Goal: Information Seeking & Learning: Learn about a topic

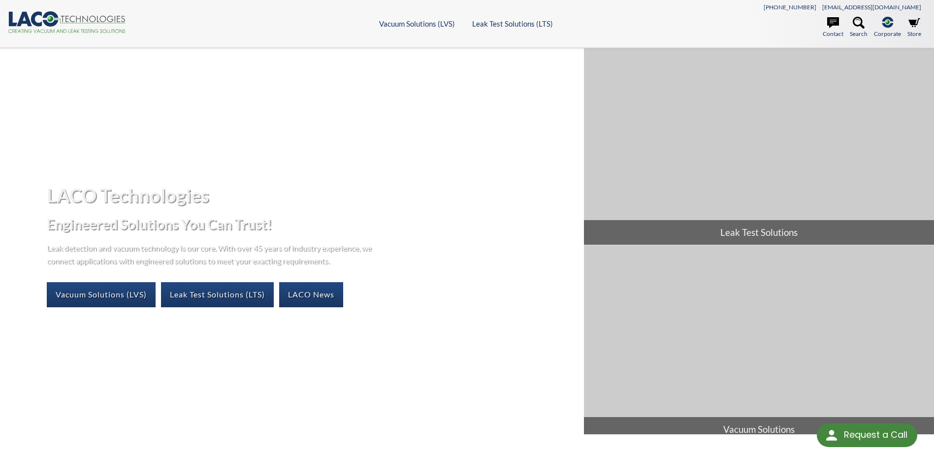
select select "Language Translate Widget"
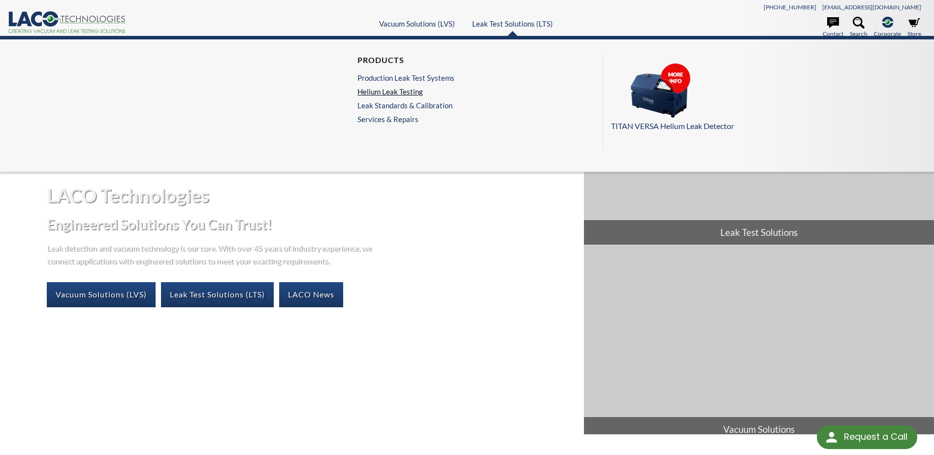
click at [390, 91] on link "Helium Leak Testing" at bounding box center [406, 91] width 97 height 9
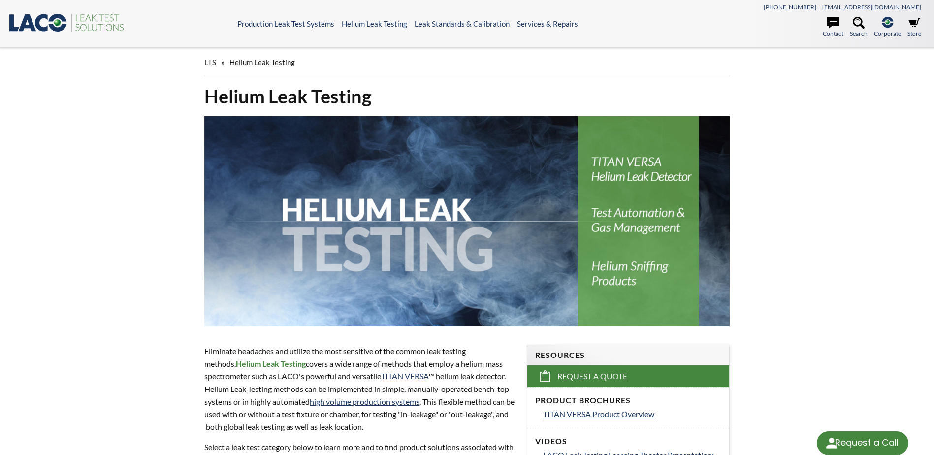
select select "Language Translate Widget"
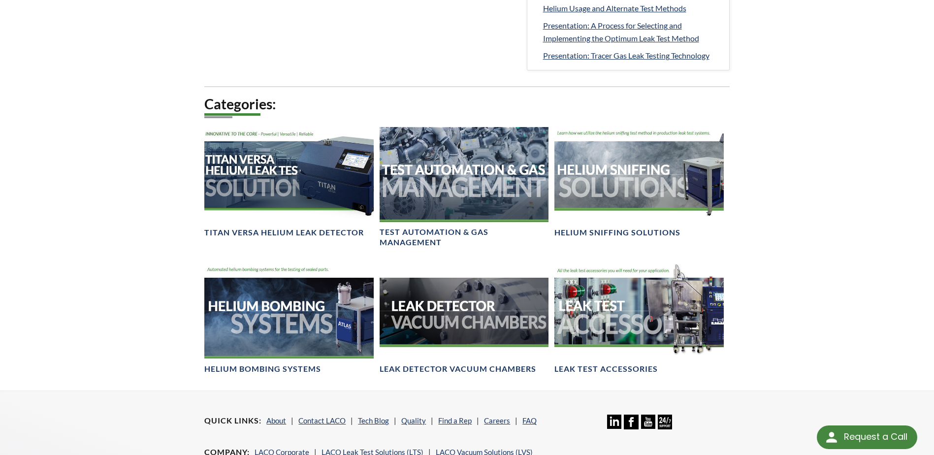
scroll to position [640, 0]
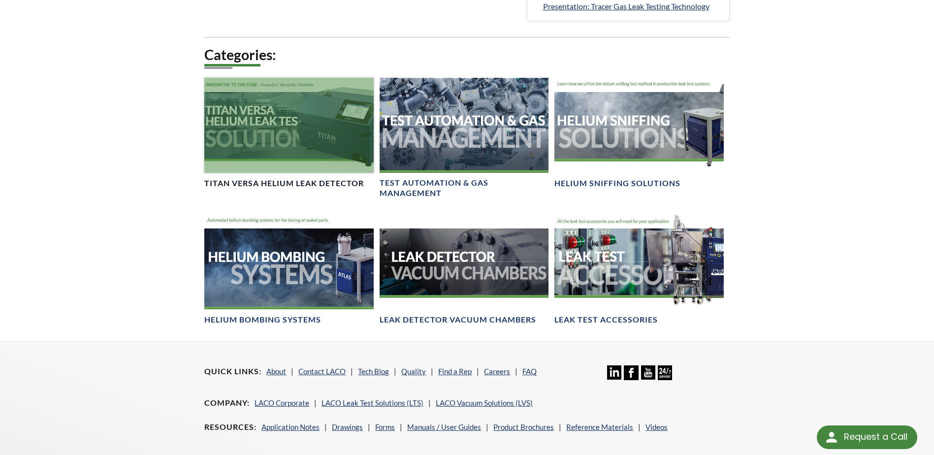
click at [284, 181] on h4 "TITAN VERSA Helium Leak Detector" at bounding box center [284, 183] width 160 height 10
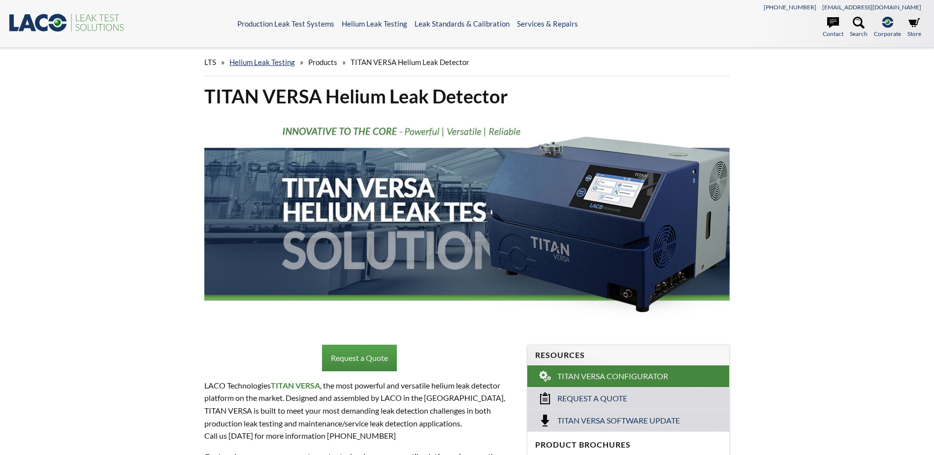
select select "Language Translate Widget"
click at [260, 63] on link "Helium Leak Testing" at bounding box center [261, 62] width 65 height 9
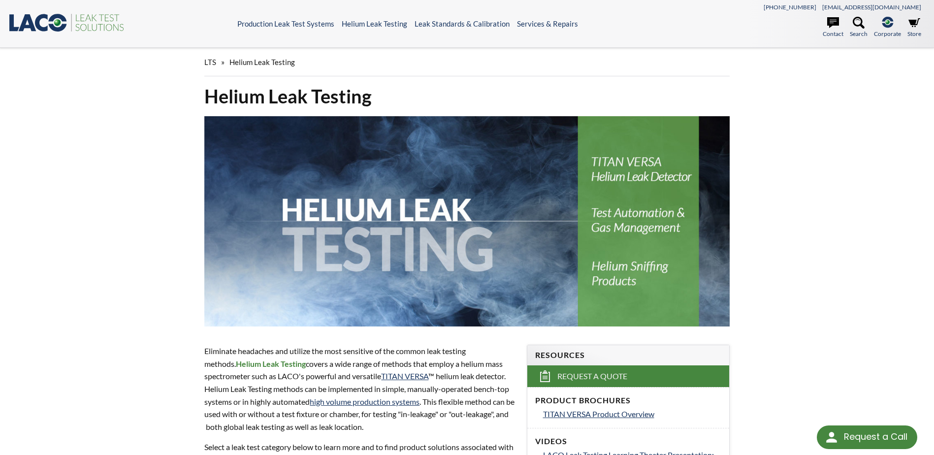
click at [630, 221] on img at bounding box center [466, 221] width 525 height 210
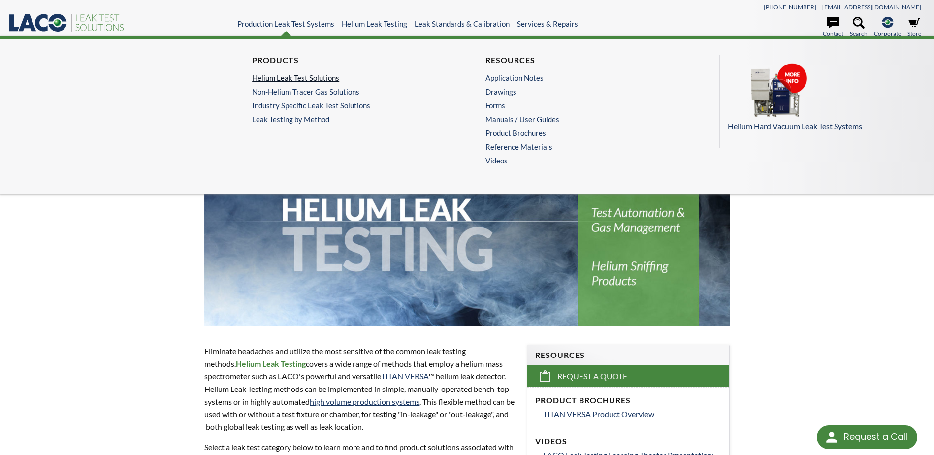
click at [281, 76] on link "Helium Leak Test Solutions" at bounding box center [347, 77] width 191 height 9
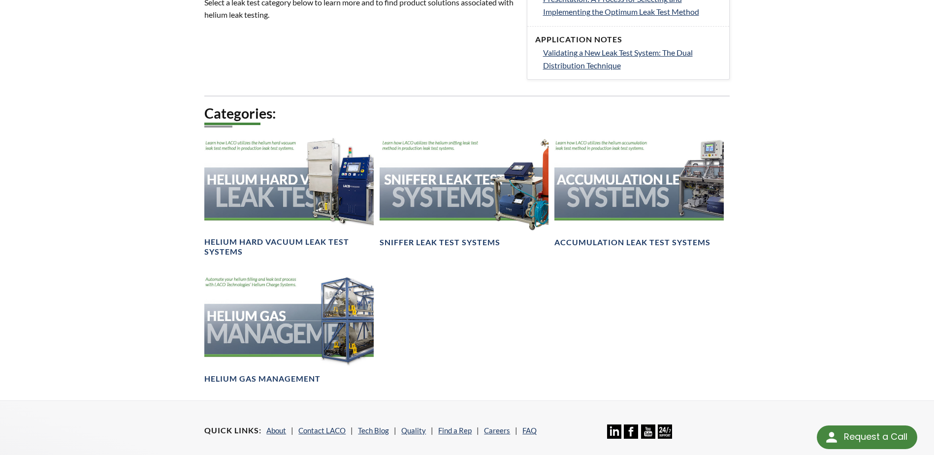
scroll to position [443, 0]
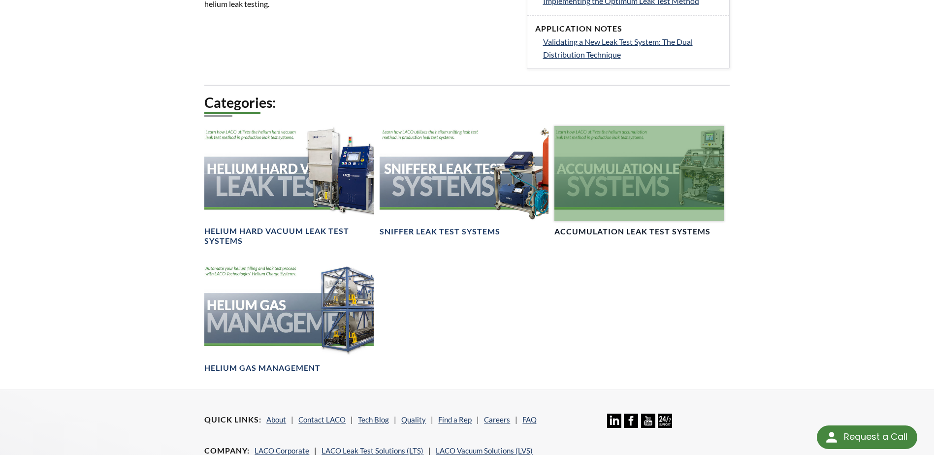
click at [603, 228] on h4 "Accumulation Leak Test Systems" at bounding box center [633, 232] width 156 height 10
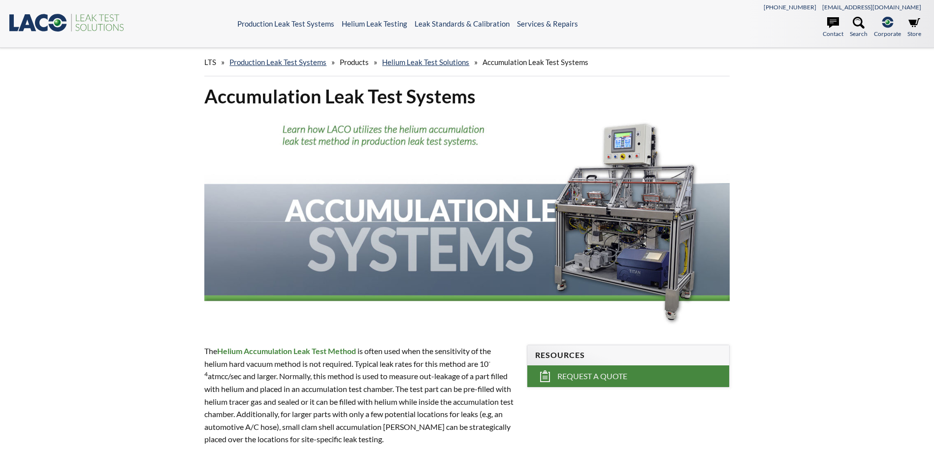
select select "Language Translate Widget"
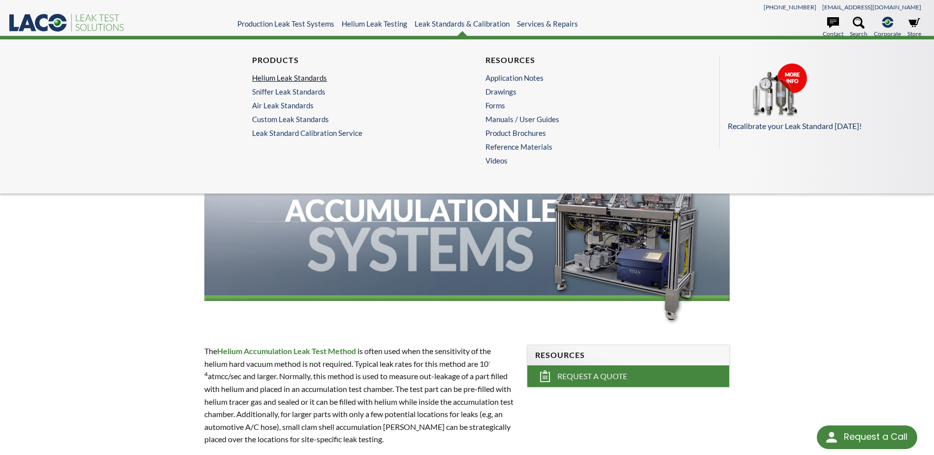
click at [288, 78] on link "Helium Leak Standards" at bounding box center [347, 77] width 191 height 9
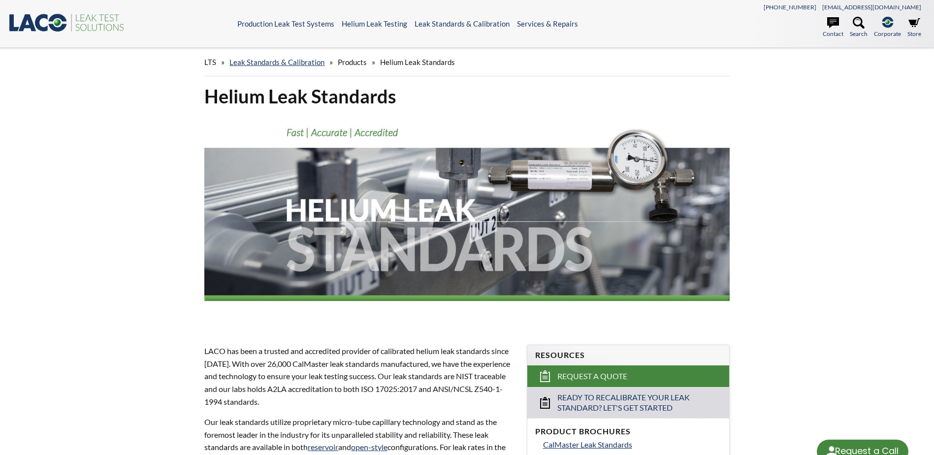
select select "Language Translate Widget"
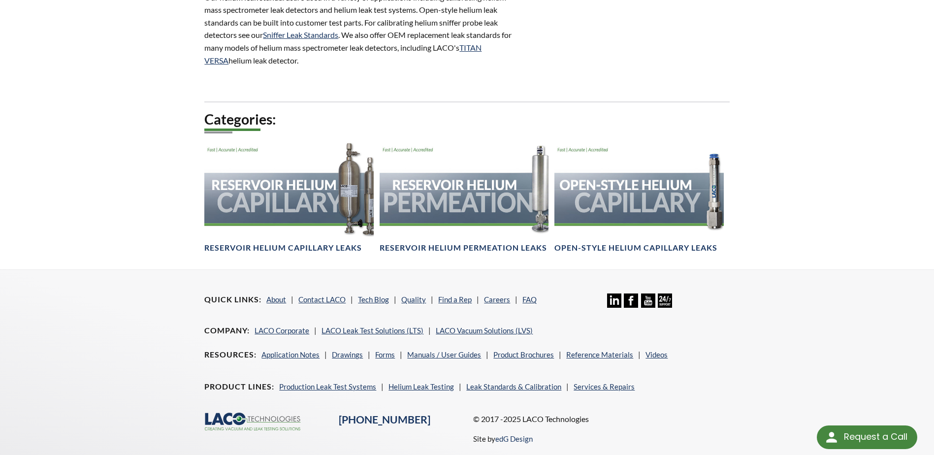
scroll to position [591, 0]
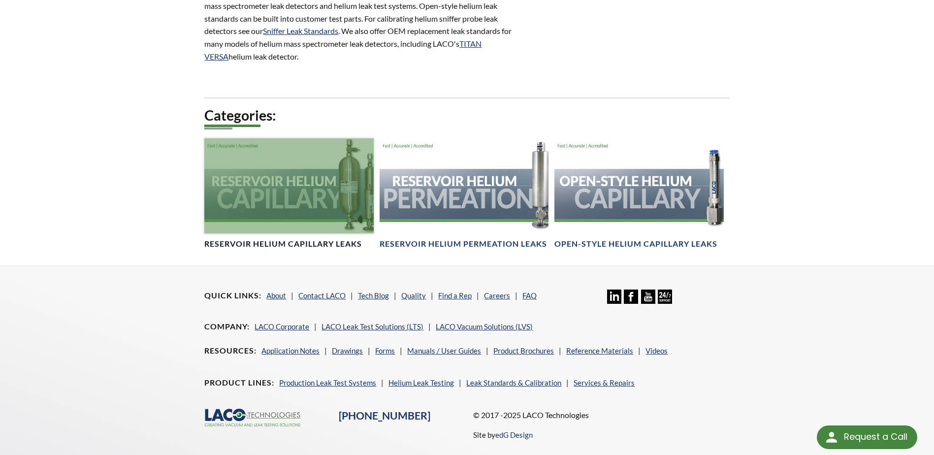
click at [282, 217] on div at bounding box center [288, 185] width 169 height 95
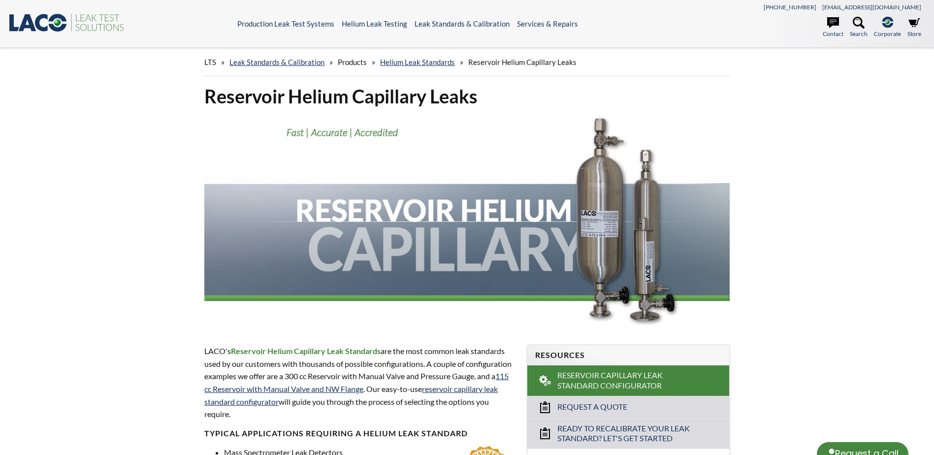
select select "Language Translate Widget"
click at [420, 63] on link "Helium Leak Standards" at bounding box center [417, 62] width 75 height 9
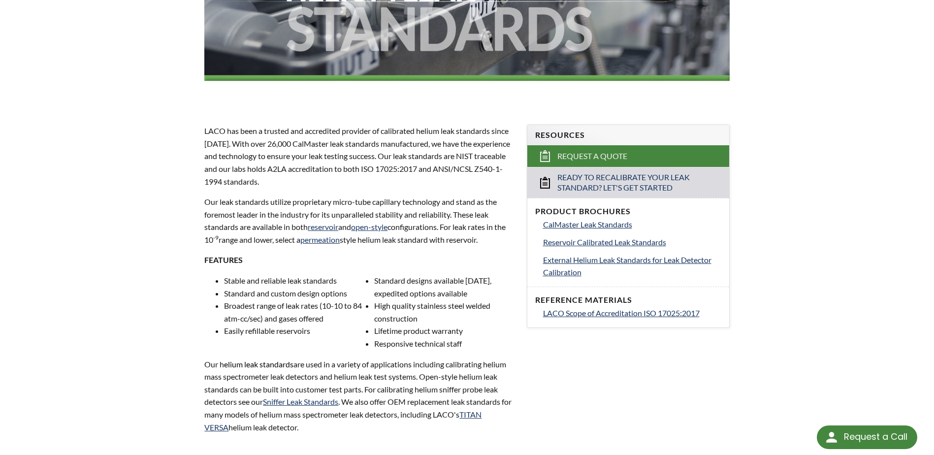
scroll to position [246, 0]
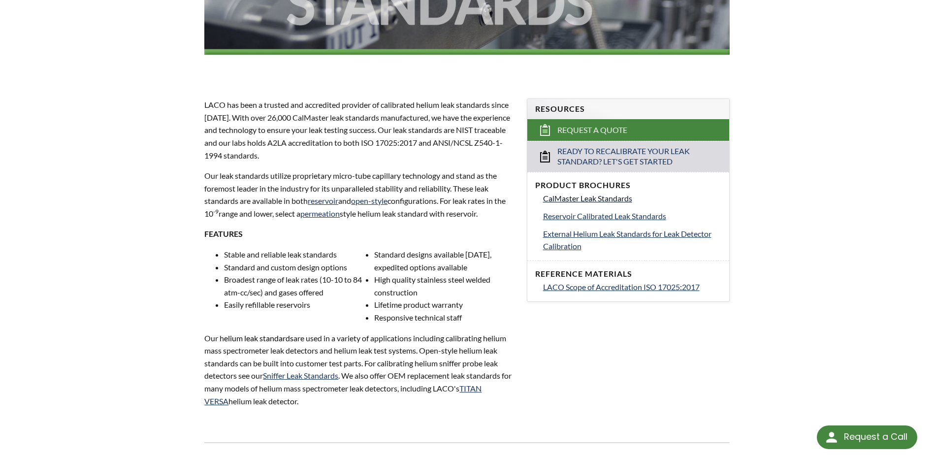
click at [586, 198] on span "CalMaster Leak Standards" at bounding box center [587, 198] width 89 height 9
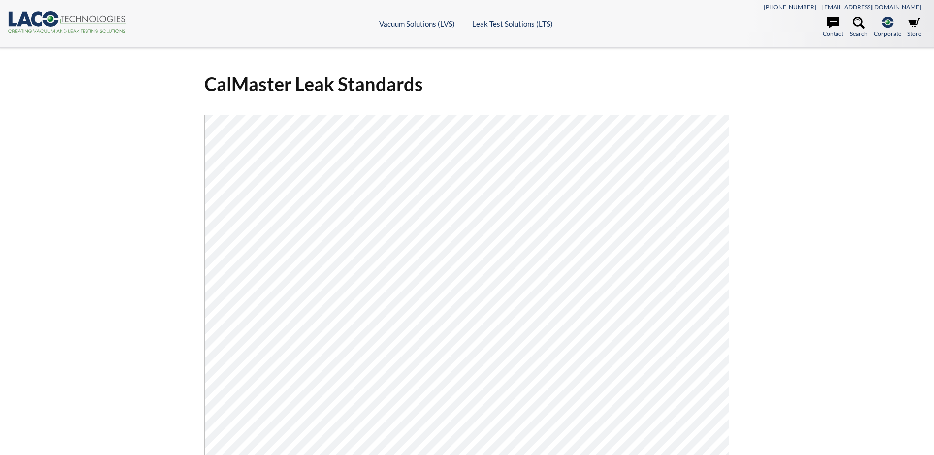
select select "Language Translate Widget"
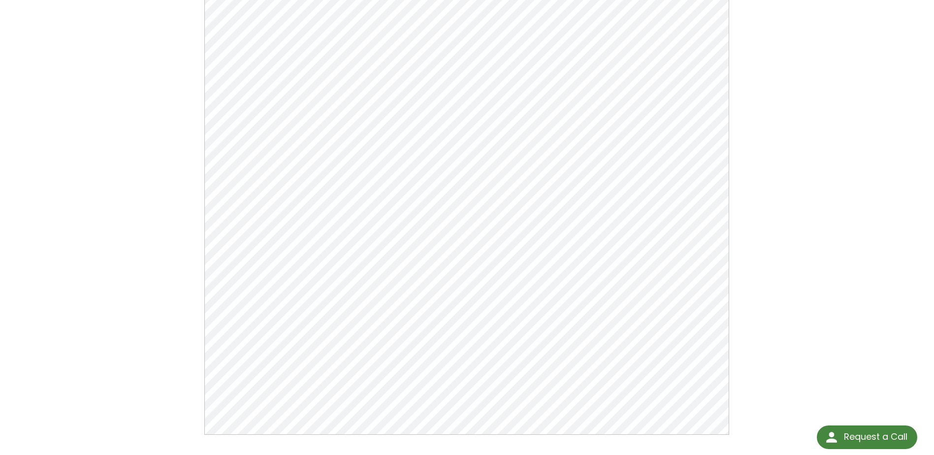
scroll to position [148, 0]
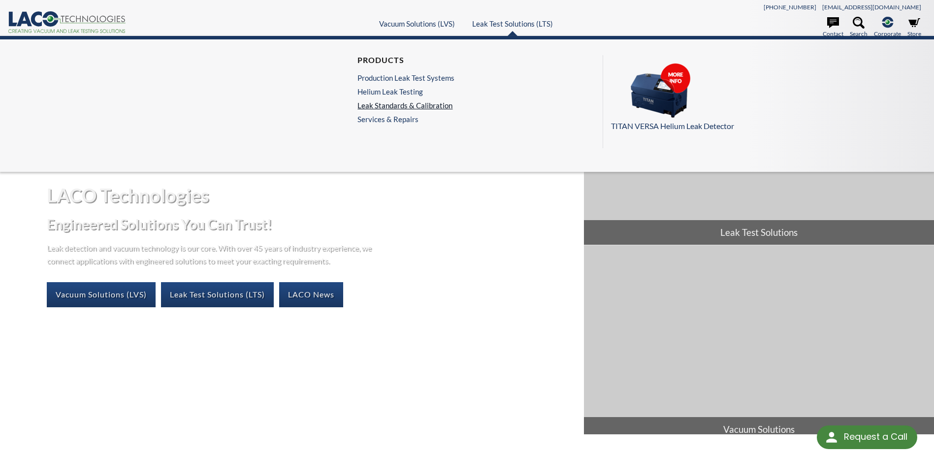
click at [388, 104] on link "Leak Standards & Calibration" at bounding box center [406, 105] width 97 height 9
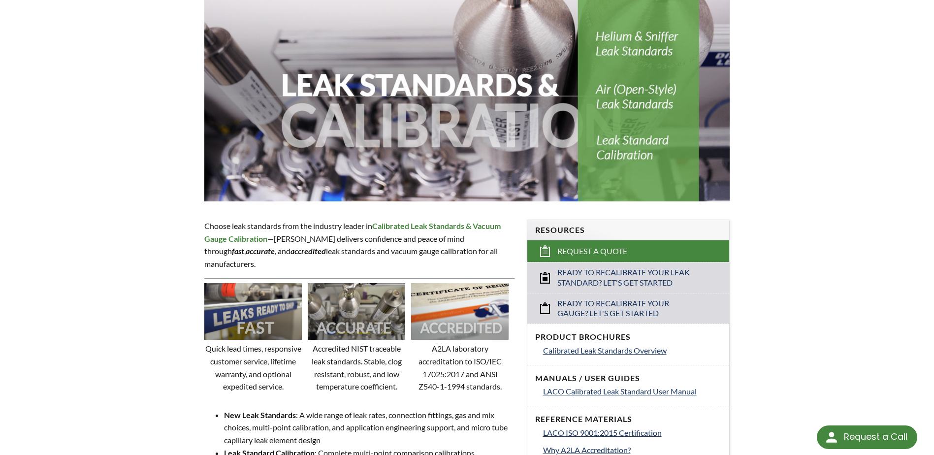
scroll to position [197, 0]
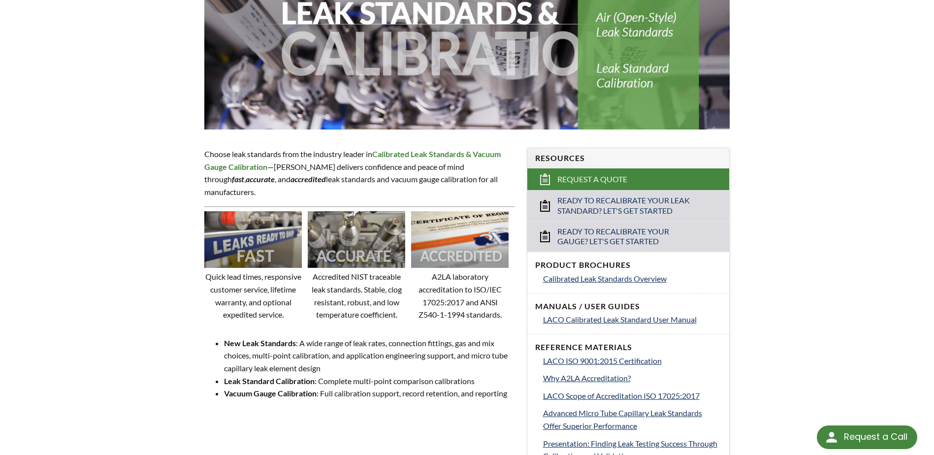
click at [626, 74] on img at bounding box center [466, 24] width 525 height 210
click at [593, 278] on span "Calibrated Leak Standards Overview" at bounding box center [605, 278] width 124 height 9
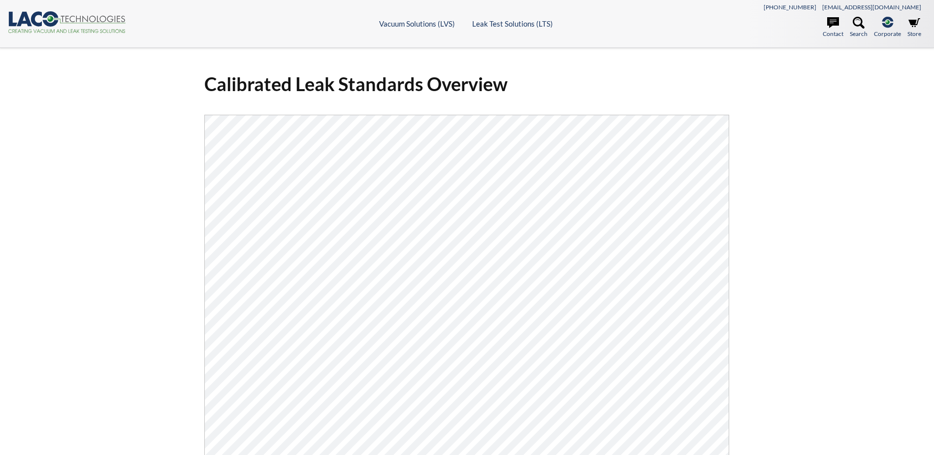
select select "Language Translate Widget"
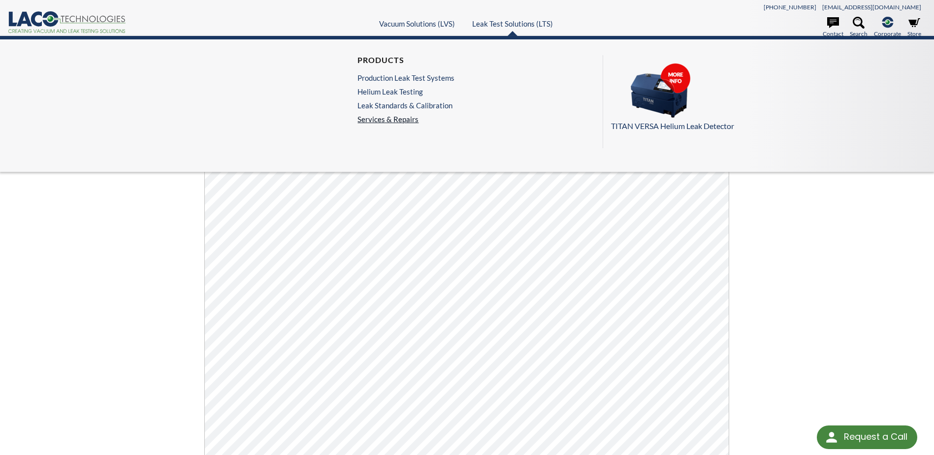
click at [381, 119] on link "Services & Repairs" at bounding box center [409, 119] width 102 height 9
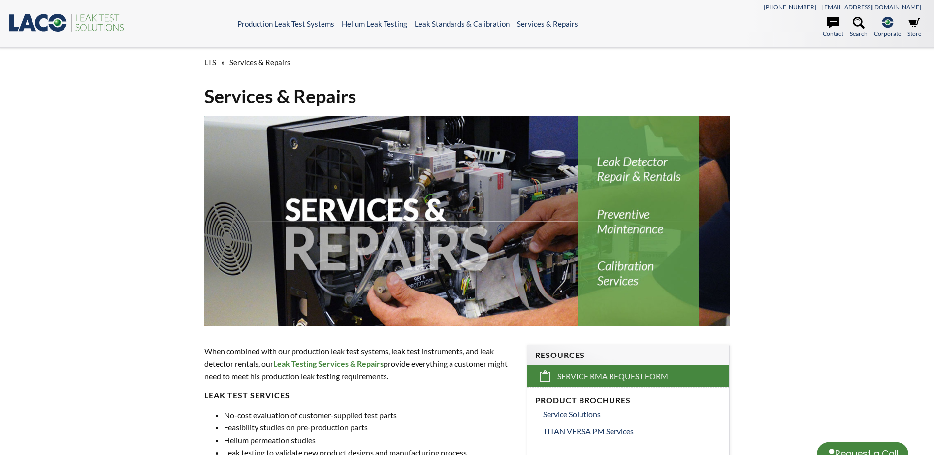
select select "Language Translate Widget"
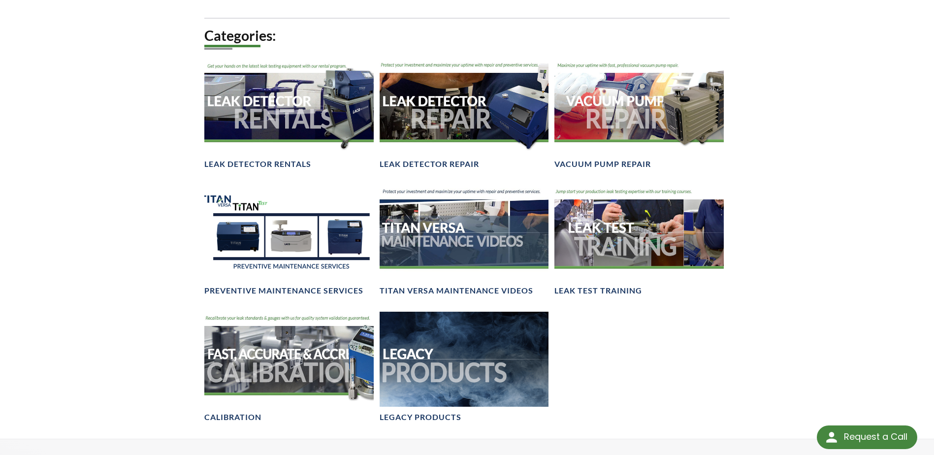
scroll to position [640, 0]
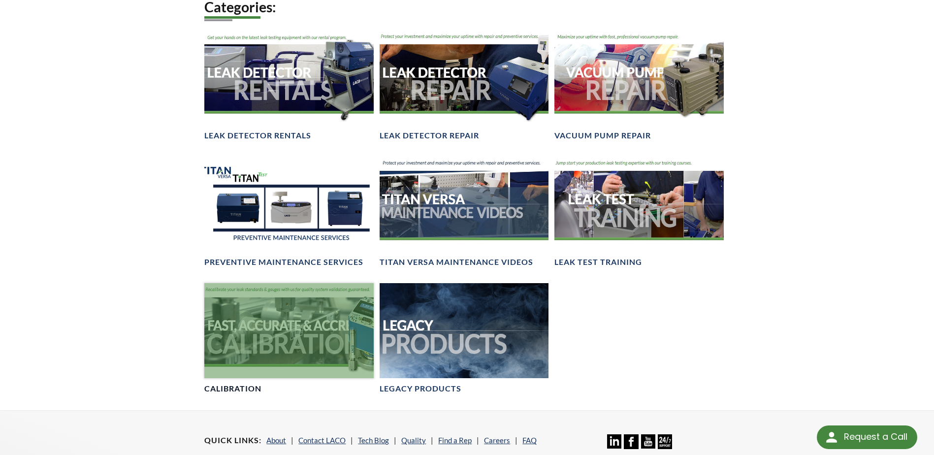
click at [278, 343] on div at bounding box center [288, 330] width 169 height 95
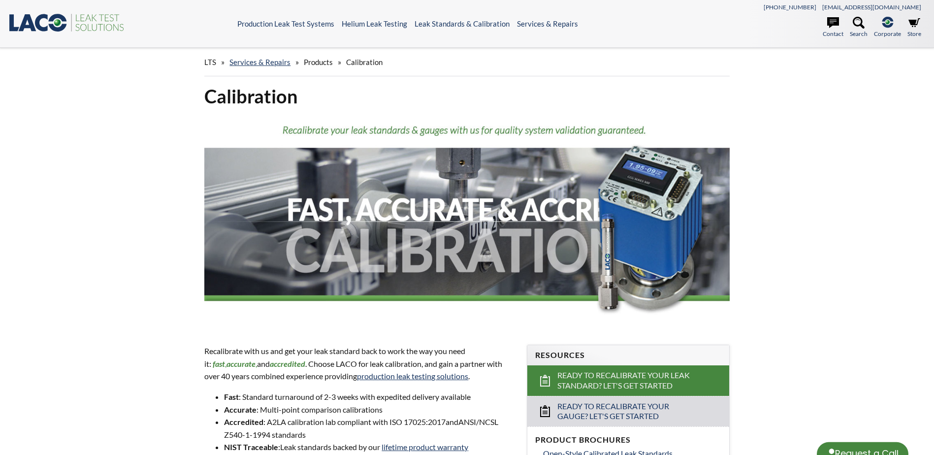
select select "Language Translate Widget"
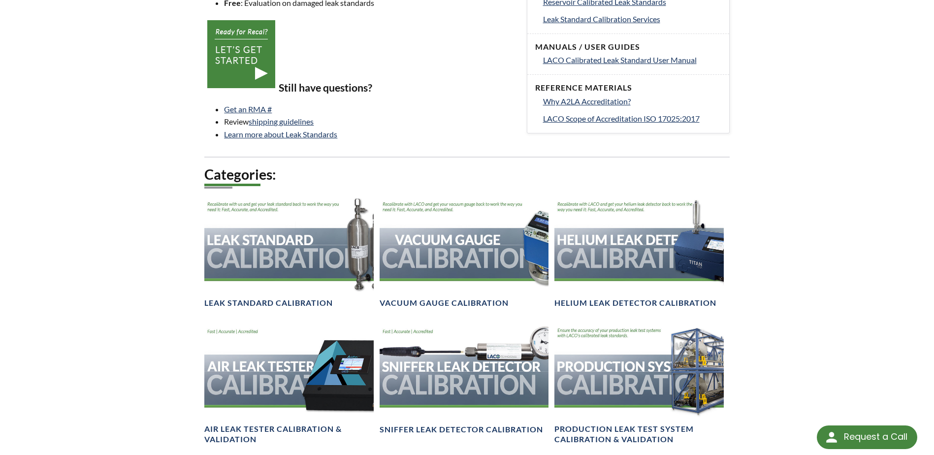
scroll to position [492, 0]
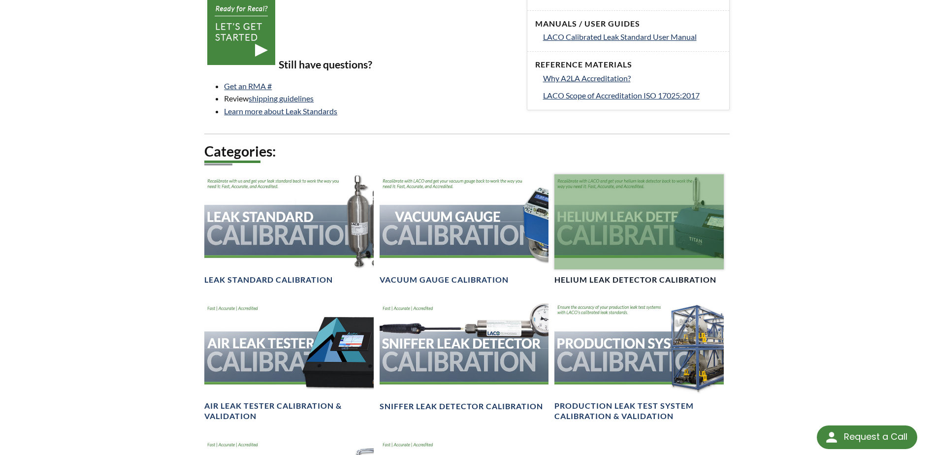
click at [634, 241] on div at bounding box center [639, 221] width 169 height 95
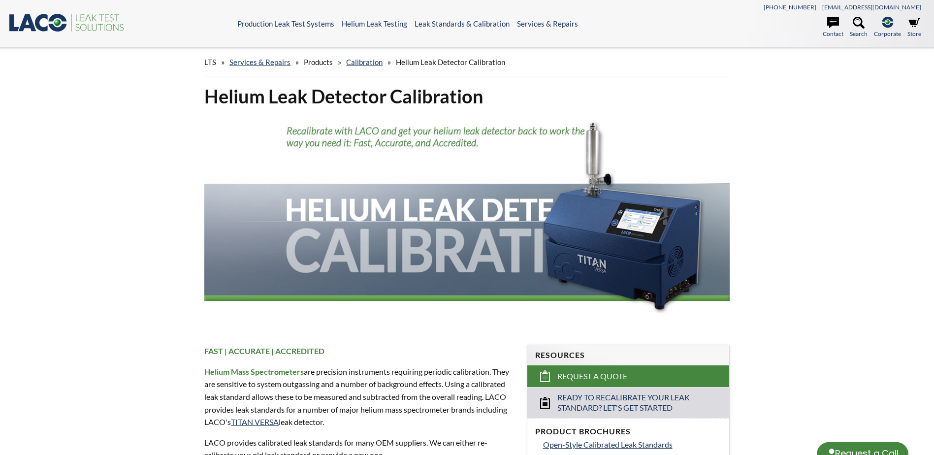
select select "Language Translate Widget"
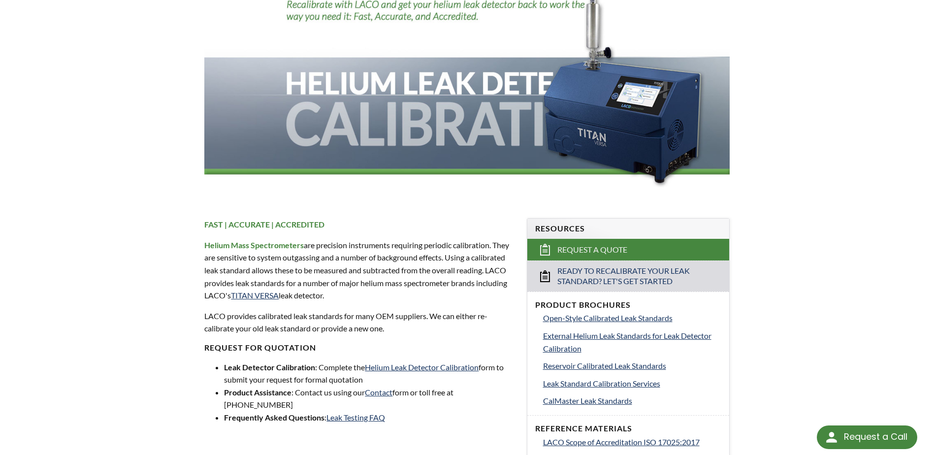
scroll to position [148, 0]
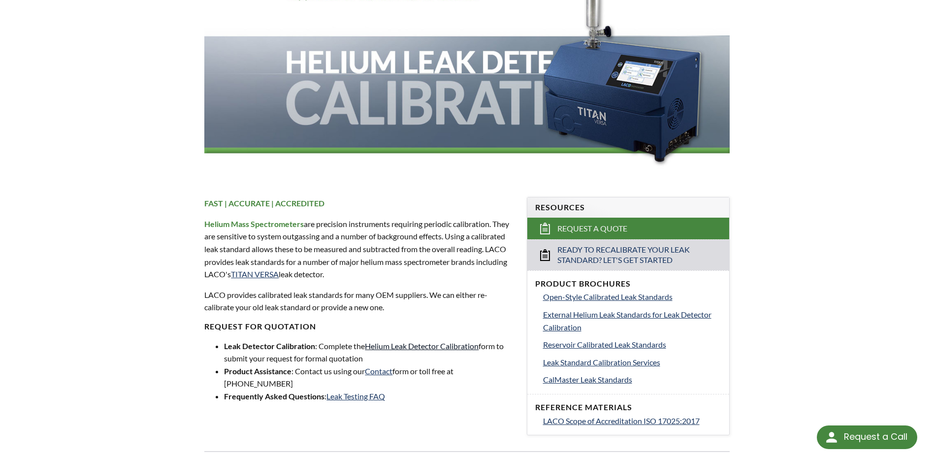
click at [418, 345] on link "Helium Leak Detector Calibration" at bounding box center [422, 345] width 114 height 9
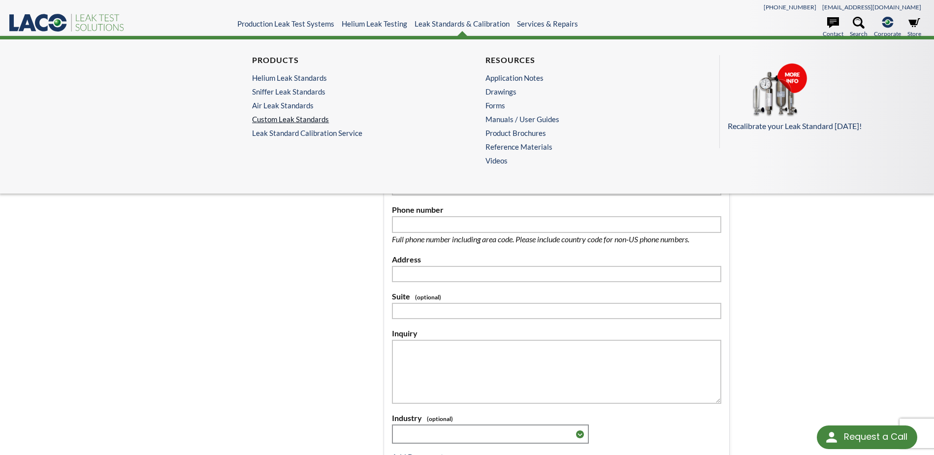
click at [289, 117] on link "Custom Leak Standards" at bounding box center [347, 119] width 191 height 9
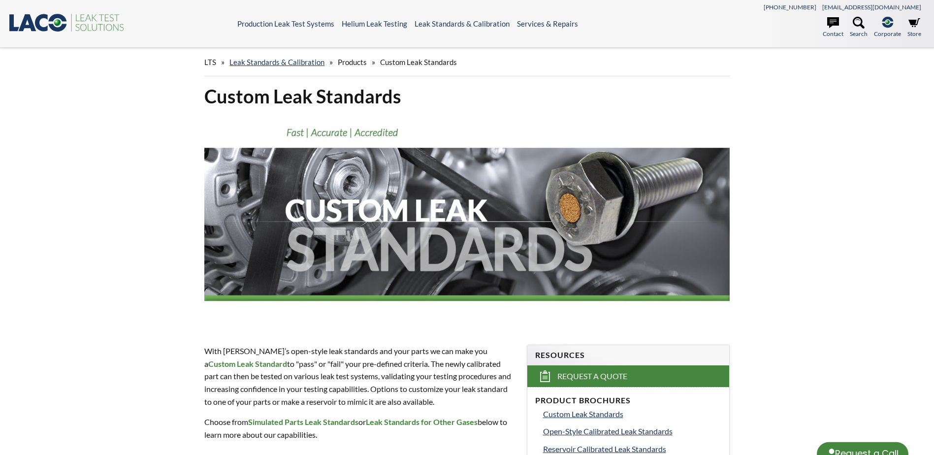
select select "Language Translate Widget"
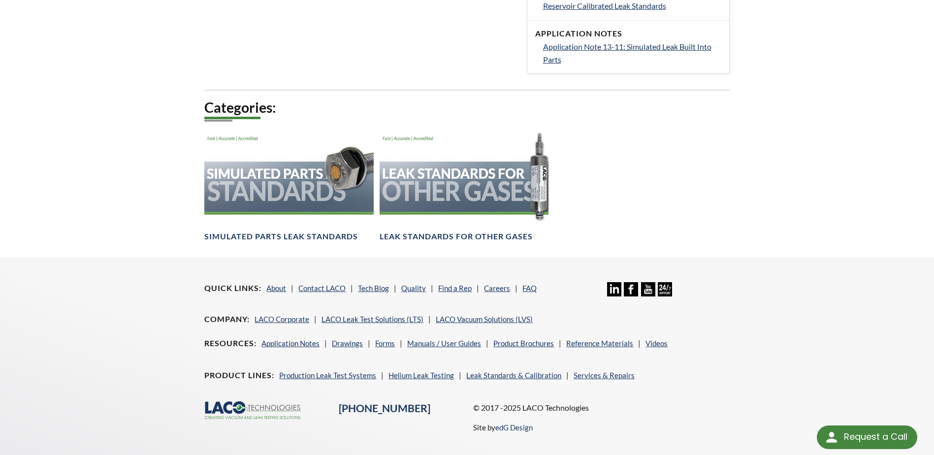
scroll to position [394, 0]
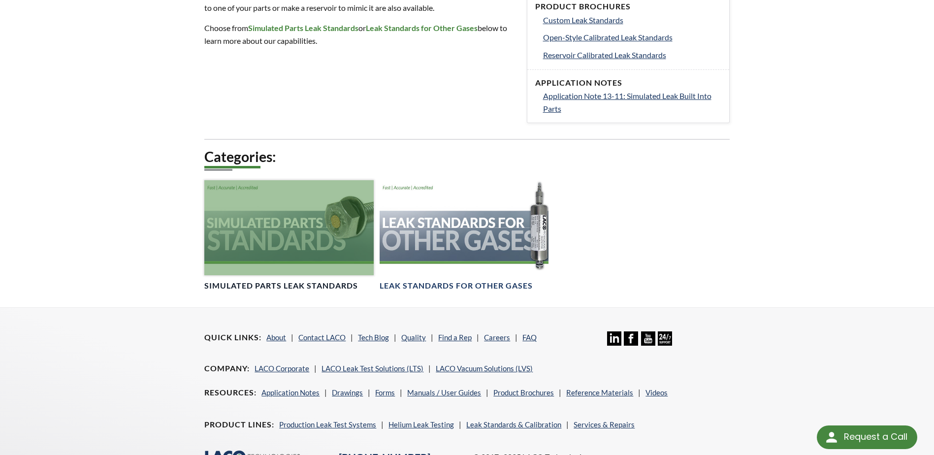
click at [271, 240] on div at bounding box center [288, 227] width 169 height 95
